Goal: Navigation & Orientation: Find specific page/section

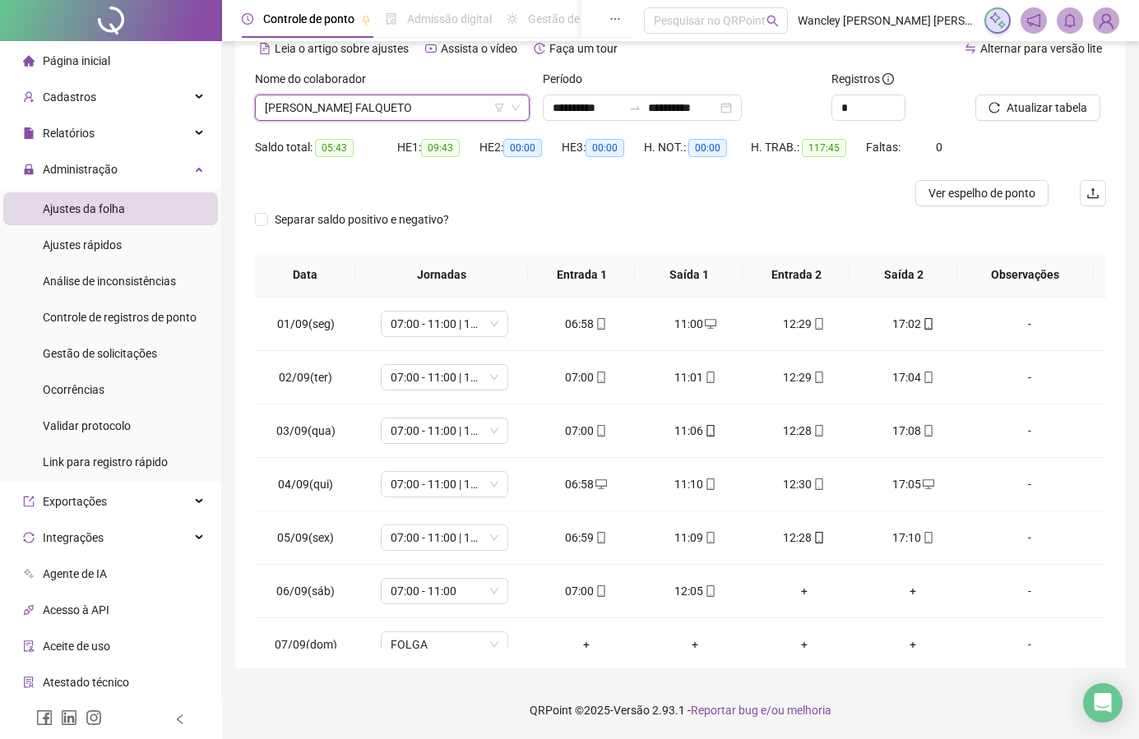
scroll to position [393, 0]
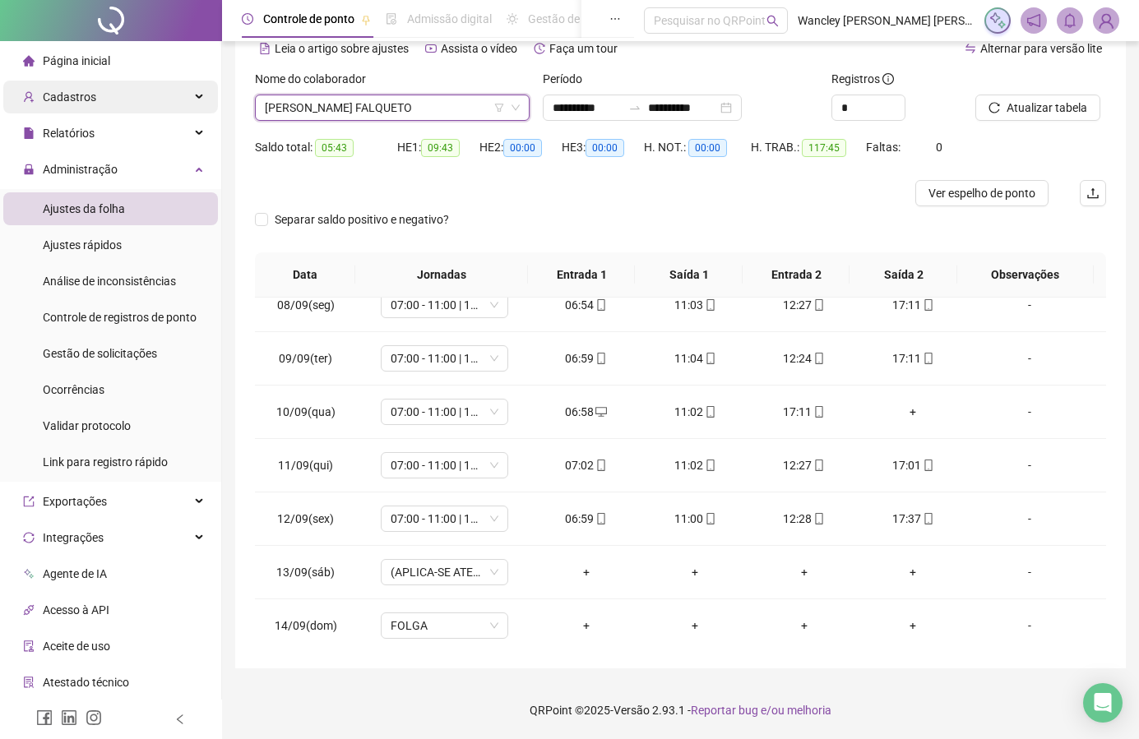
click at [178, 90] on div "Cadastros" at bounding box center [110, 97] width 215 height 33
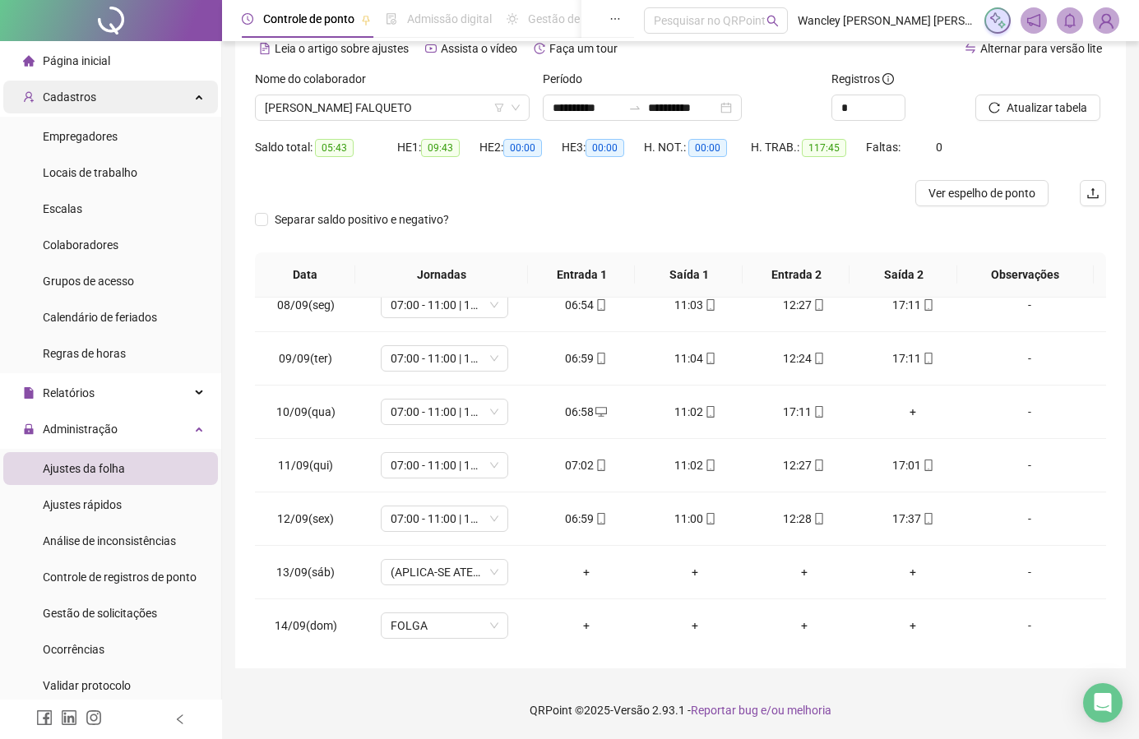
click at [178, 90] on div "Cadastros" at bounding box center [110, 97] width 215 height 33
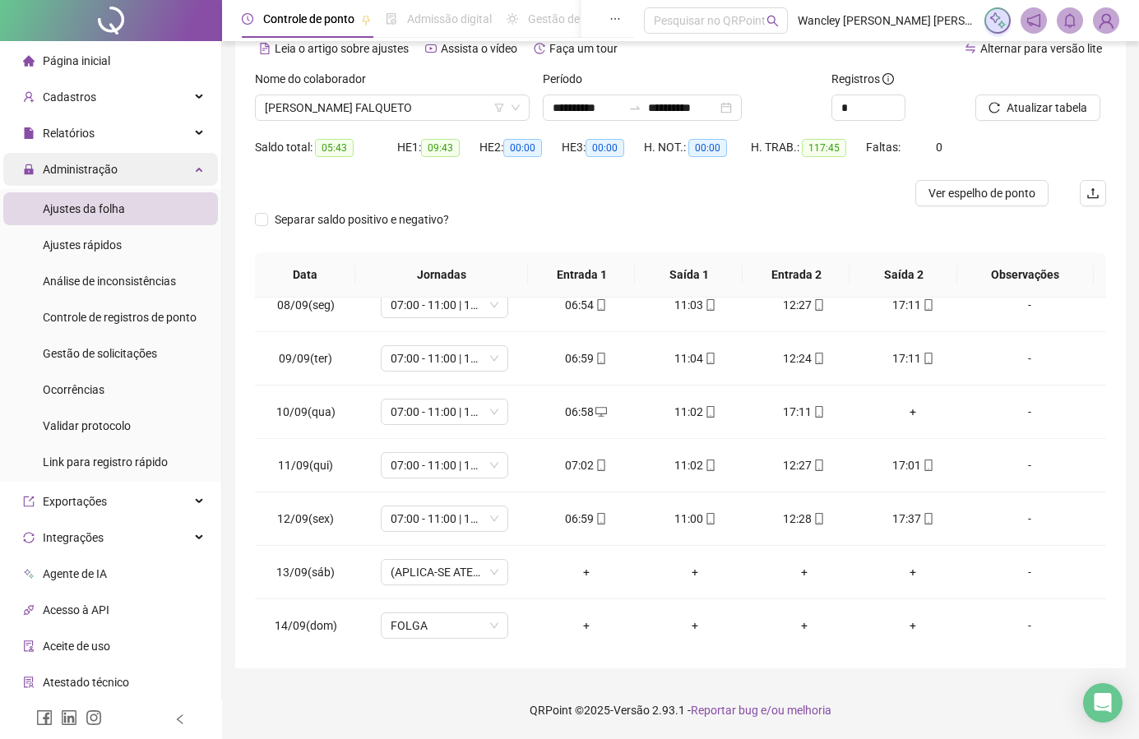
click at [151, 161] on div "Administração" at bounding box center [110, 169] width 215 height 33
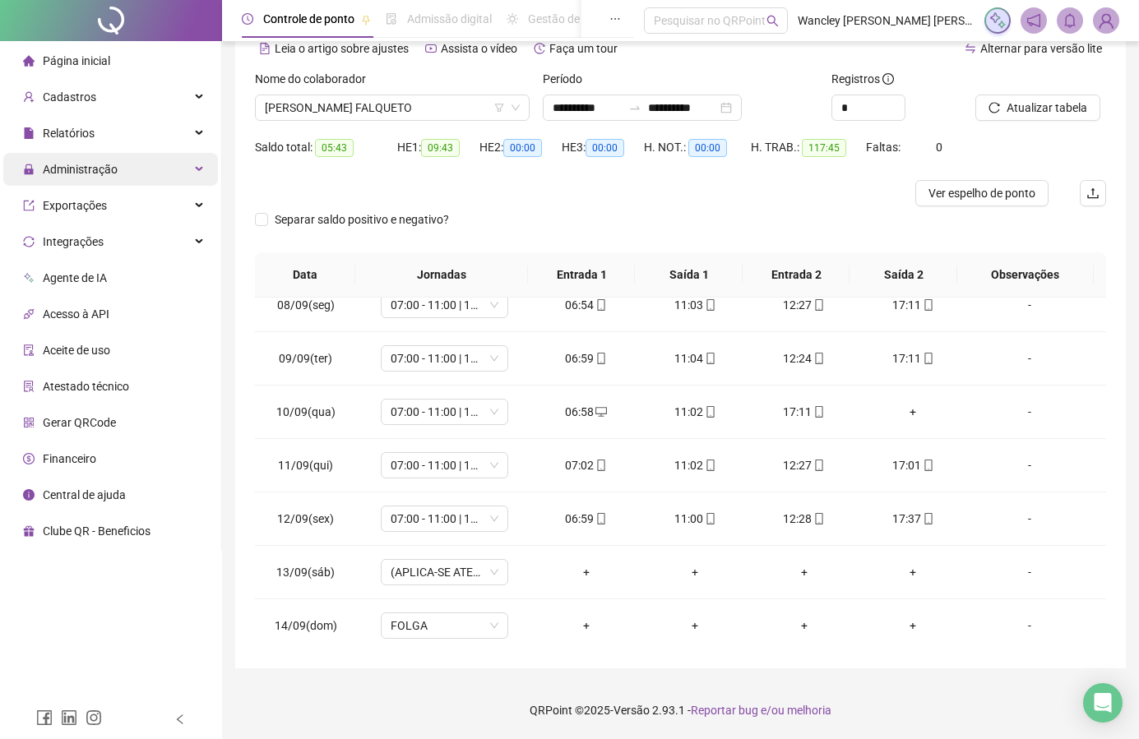
click at [155, 155] on div "Administração" at bounding box center [110, 169] width 215 height 33
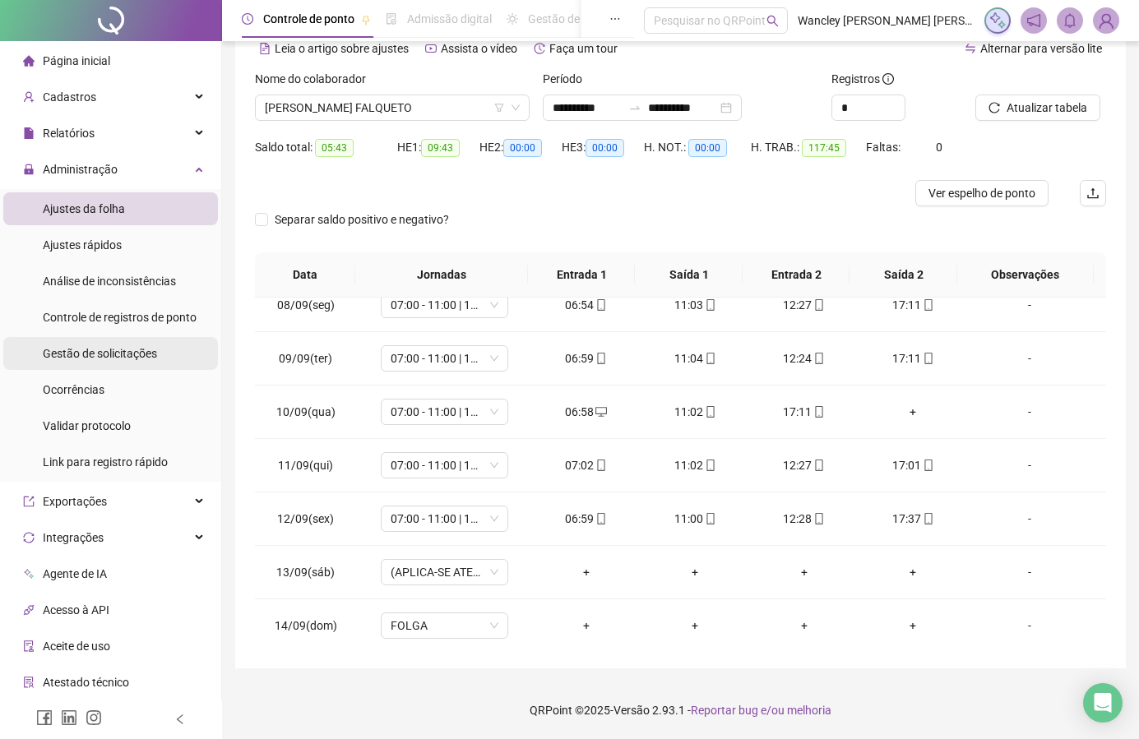
click at [103, 355] on span "Gestão de solicitações" at bounding box center [100, 353] width 114 height 13
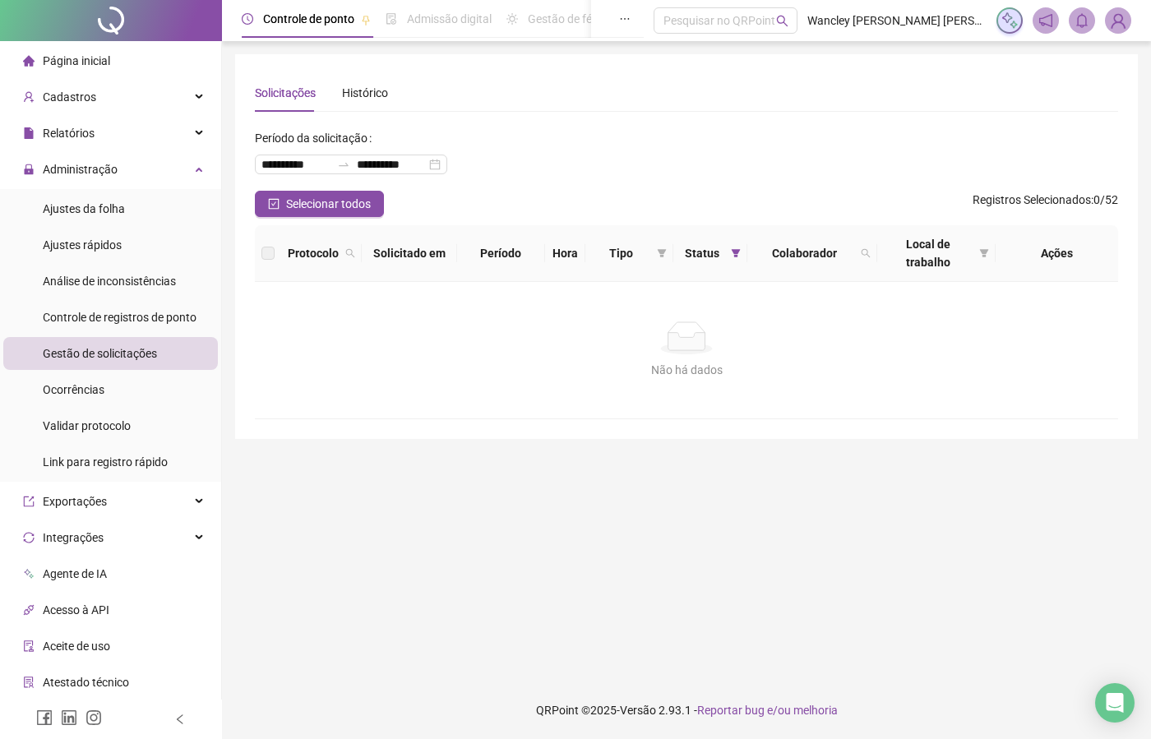
click at [135, 63] on li "Página inicial" at bounding box center [110, 60] width 215 height 33
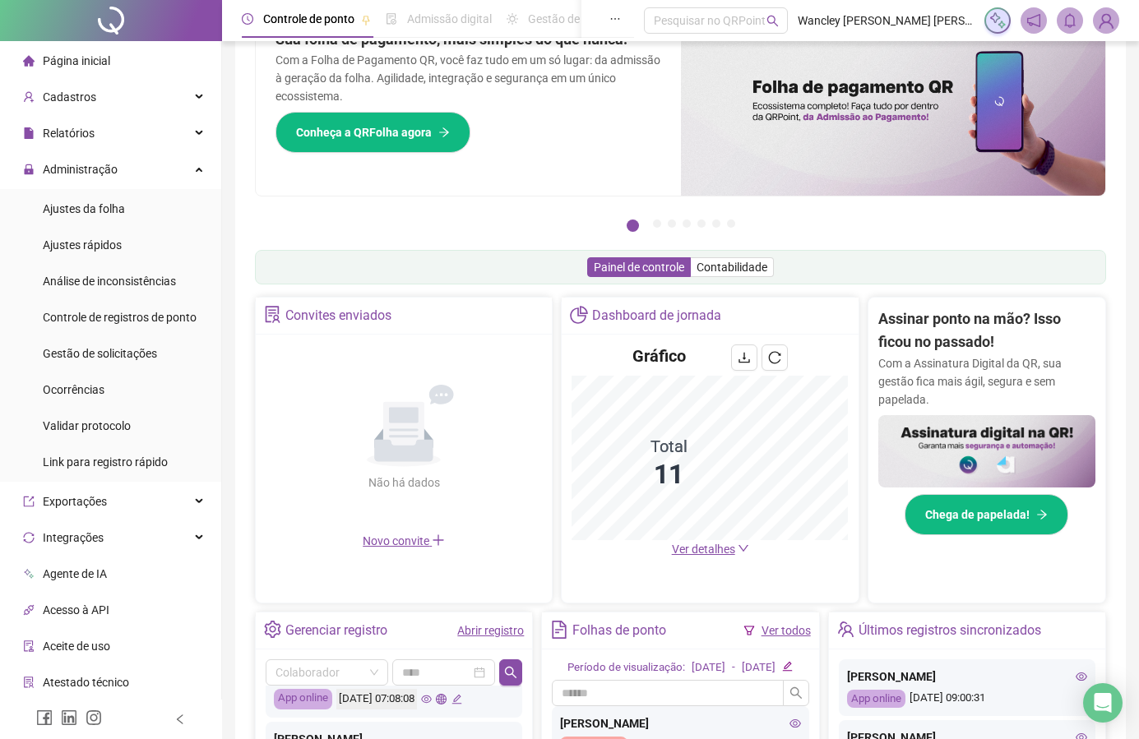
scroll to position [247, 0]
